Goal: Task Accomplishment & Management: Use online tool/utility

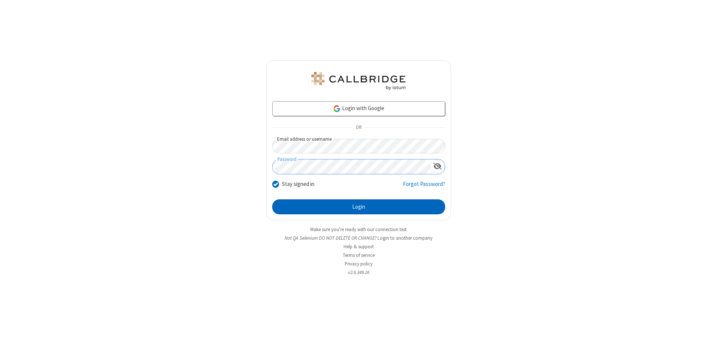
click at [359, 207] on button "Login" at bounding box center [358, 206] width 173 height 15
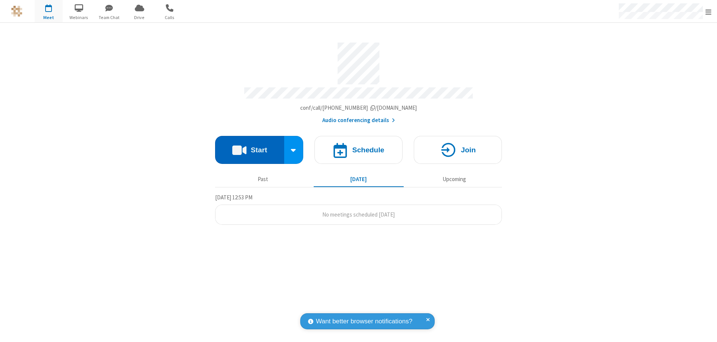
click at [249, 146] on button "Start" at bounding box center [249, 150] width 69 height 28
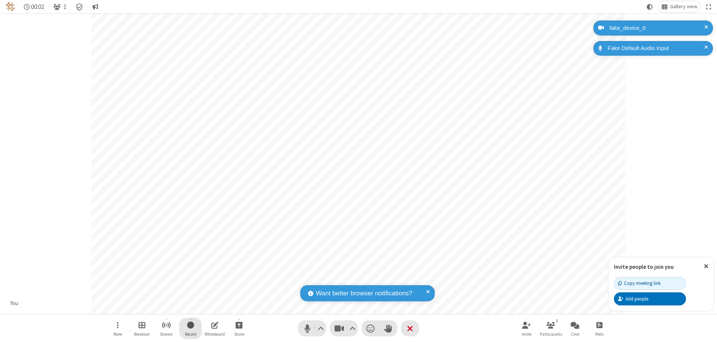
click at [190, 328] on span "Start recording" at bounding box center [190, 324] width 7 height 9
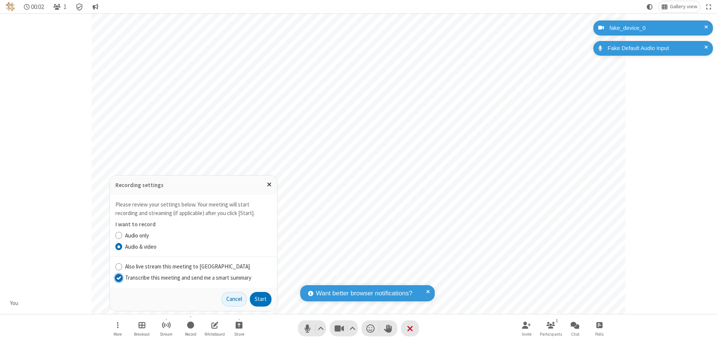
click at [118, 277] on input "Transcribe this meeting and send me a smart summary" at bounding box center [118, 278] width 7 height 8
click at [261, 299] on button "Start" at bounding box center [261, 299] width 22 height 15
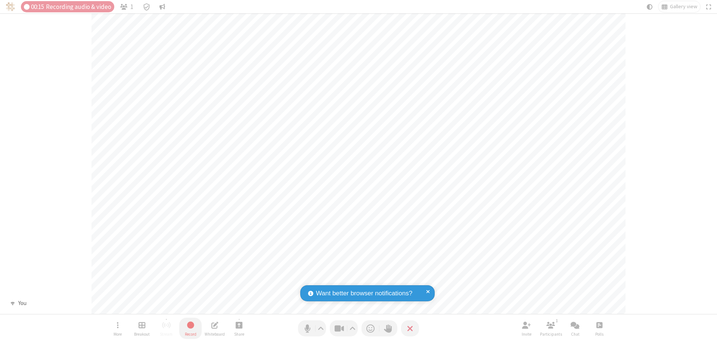
click at [190, 328] on span "Stop recording" at bounding box center [190, 325] width 9 height 10
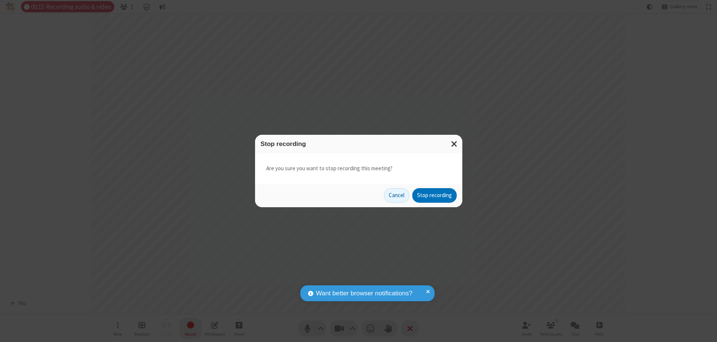
click at [434, 195] on button "Stop recording" at bounding box center [434, 195] width 44 height 15
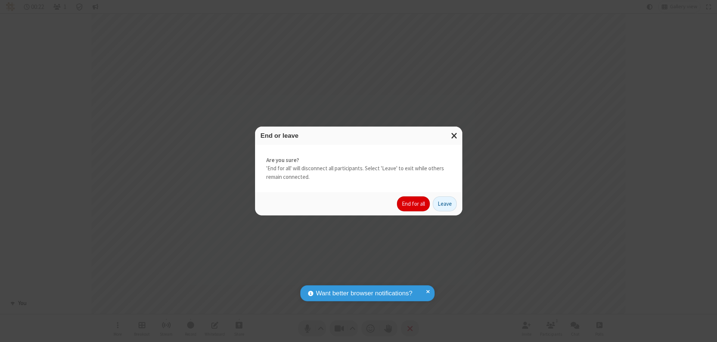
click at [414, 204] on button "End for all" at bounding box center [413, 203] width 33 height 15
